Goal: Check status

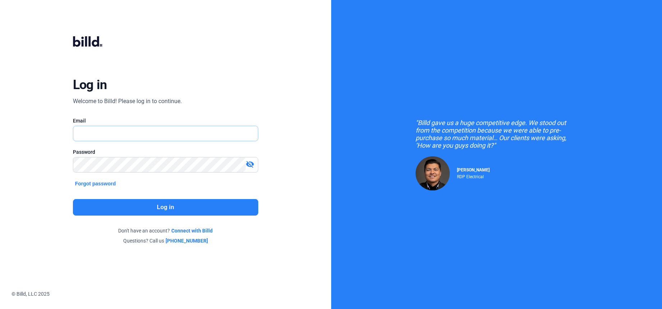
type input "[PERSON_NAME][EMAIL_ADDRESS][DOMAIN_NAME]"
click at [206, 200] on button "Log in" at bounding box center [165, 207] width 185 height 17
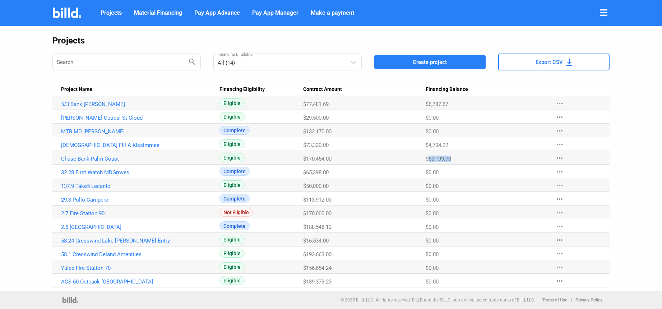
drag, startPoint x: 458, startPoint y: 158, endPoint x: 429, endPoint y: 159, distance: 28.7
click at [429, 159] on div "$63,199.73" at bounding box center [487, 158] width 122 height 6
